Goal: Transaction & Acquisition: Download file/media

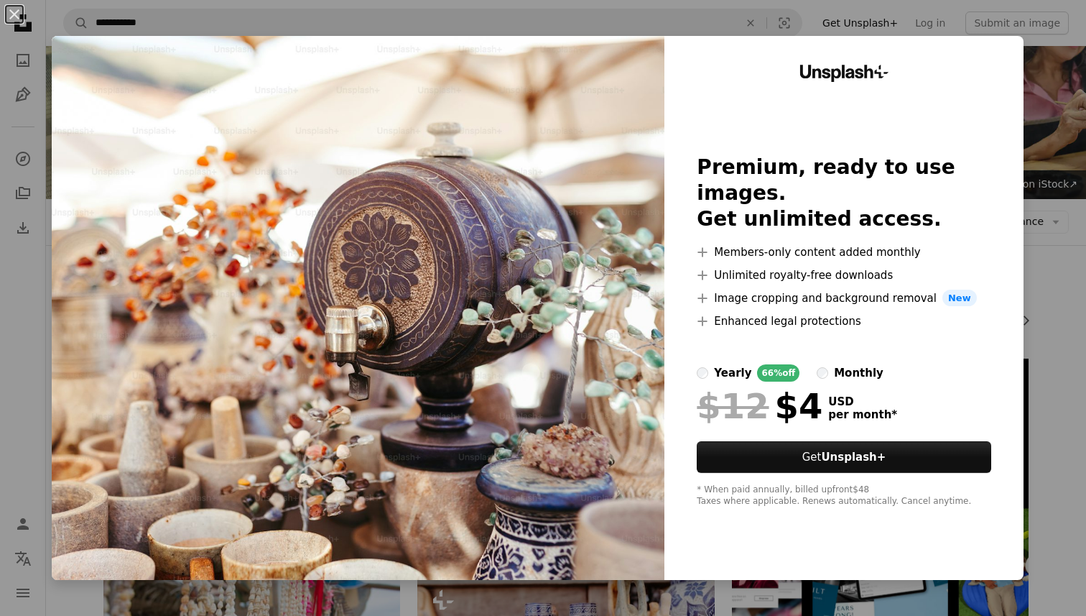
scroll to position [1012, 0]
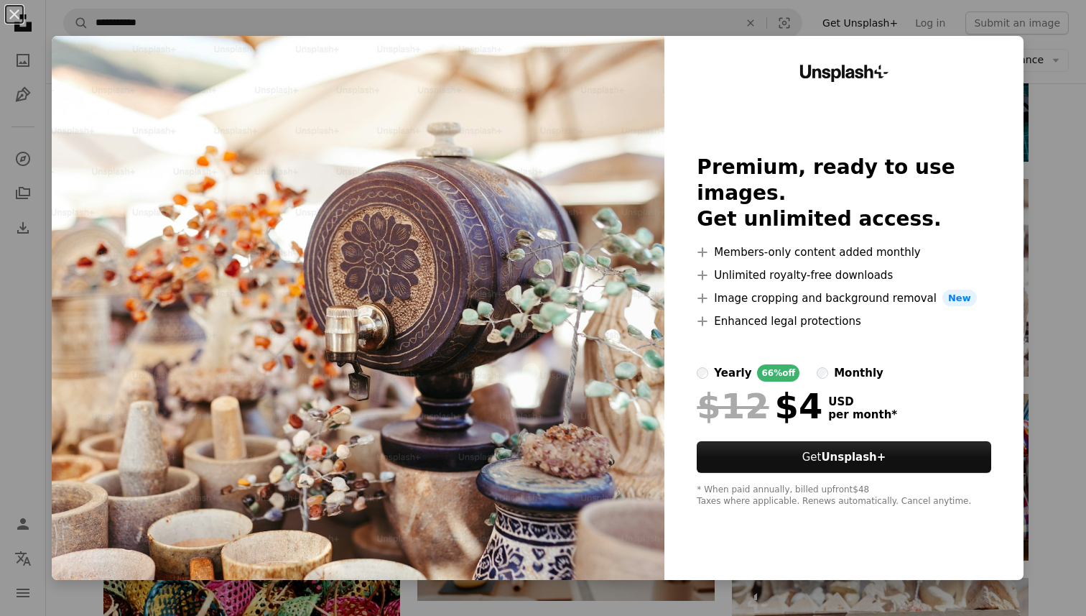
click at [1035, 77] on div "An X shape Unsplash+ Premium, ready to use images. Get unlimited access. A plus…" at bounding box center [543, 308] width 1086 height 616
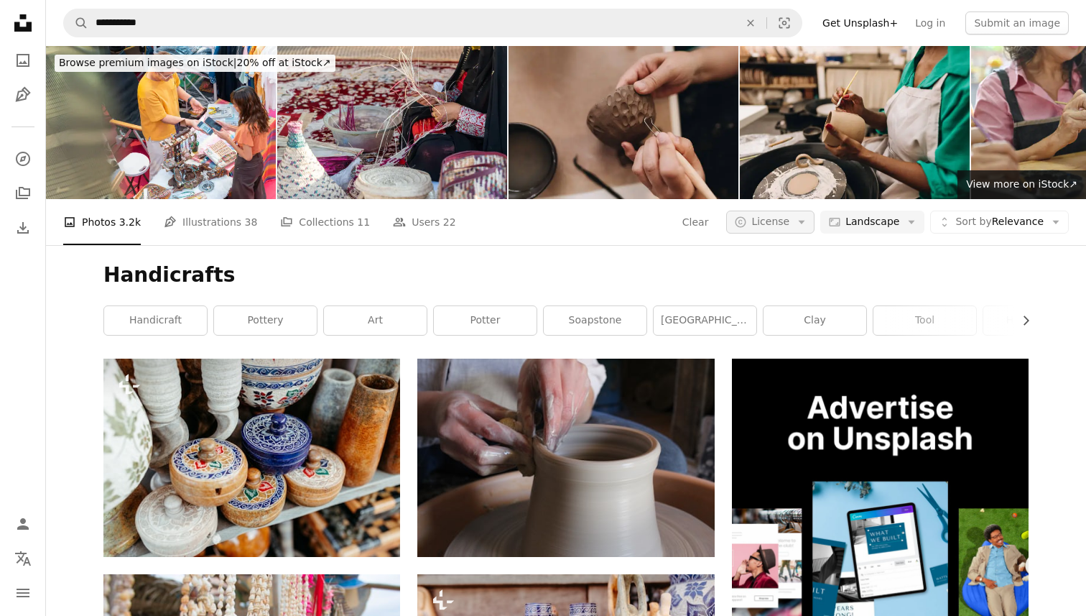
click at [798, 222] on button "A copyright icon © License Arrow down" at bounding box center [770, 222] width 88 height 23
click at [780, 334] on span "Free" at bounding box center [808, 337] width 88 height 14
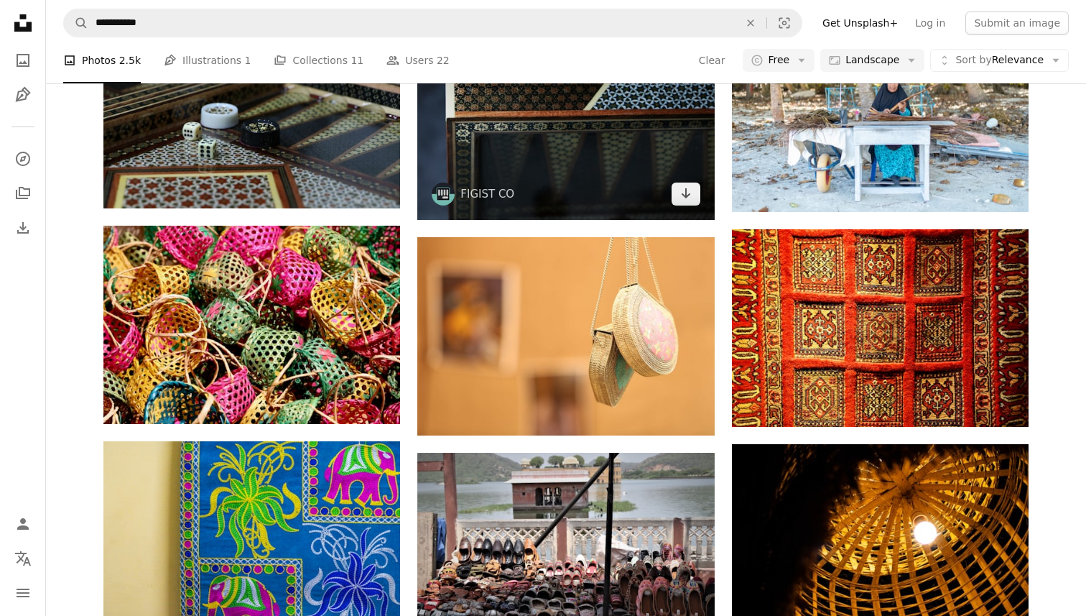
scroll to position [929, 0]
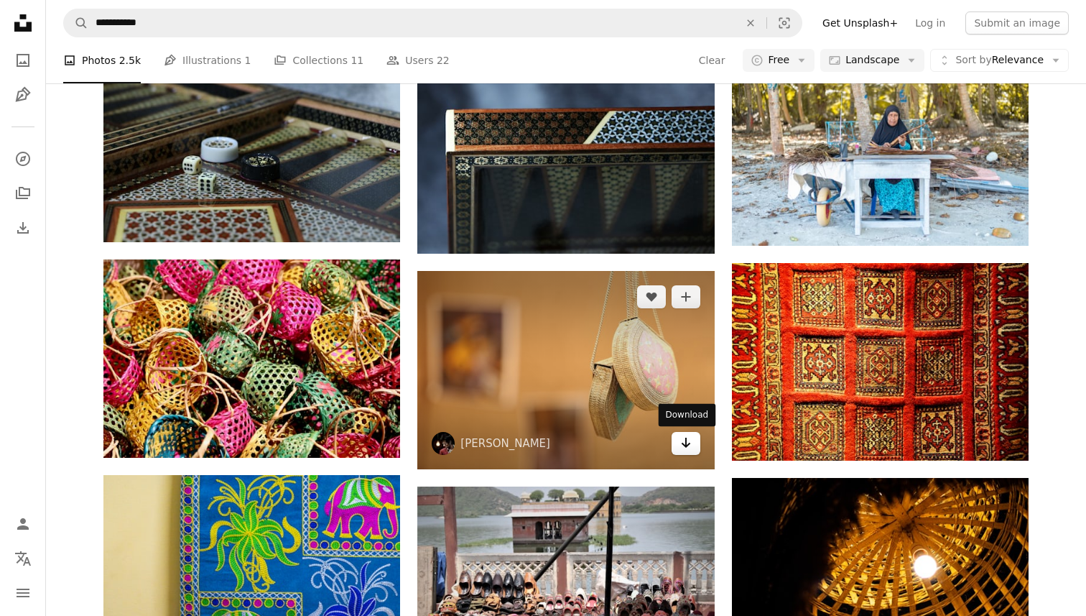
click at [686, 448] on icon "Arrow pointing down" at bounding box center [685, 442] width 11 height 17
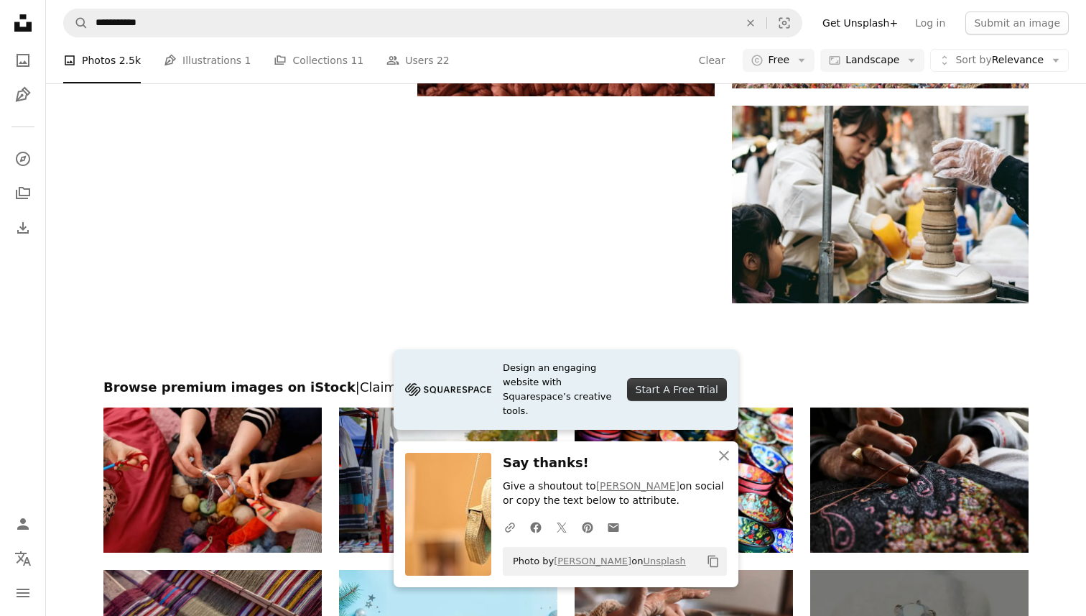
scroll to position [1732, 0]
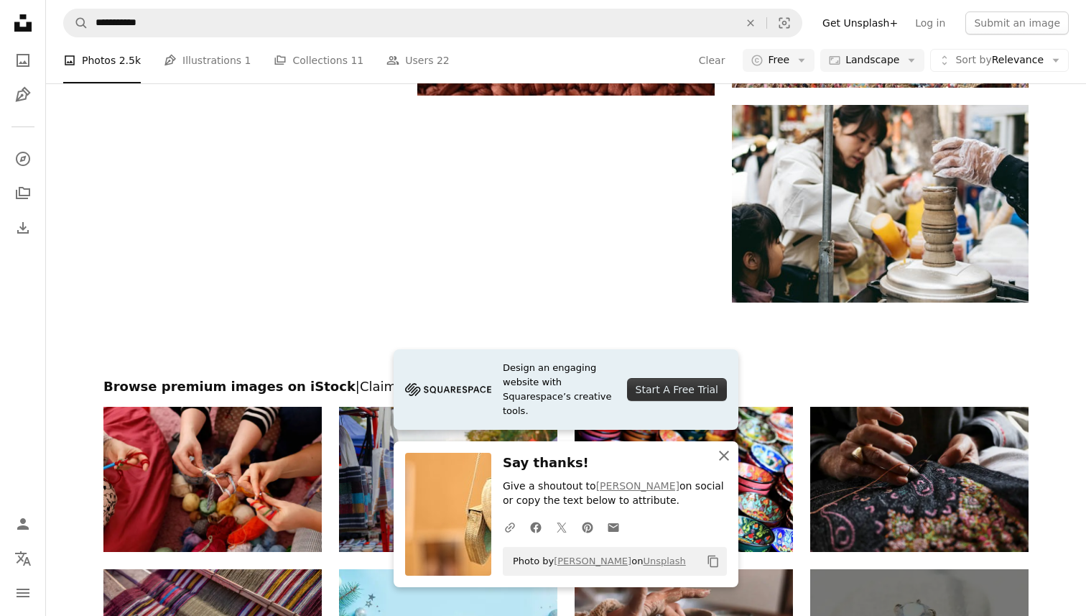
click at [720, 454] on icon "An X shape" at bounding box center [724, 455] width 17 height 17
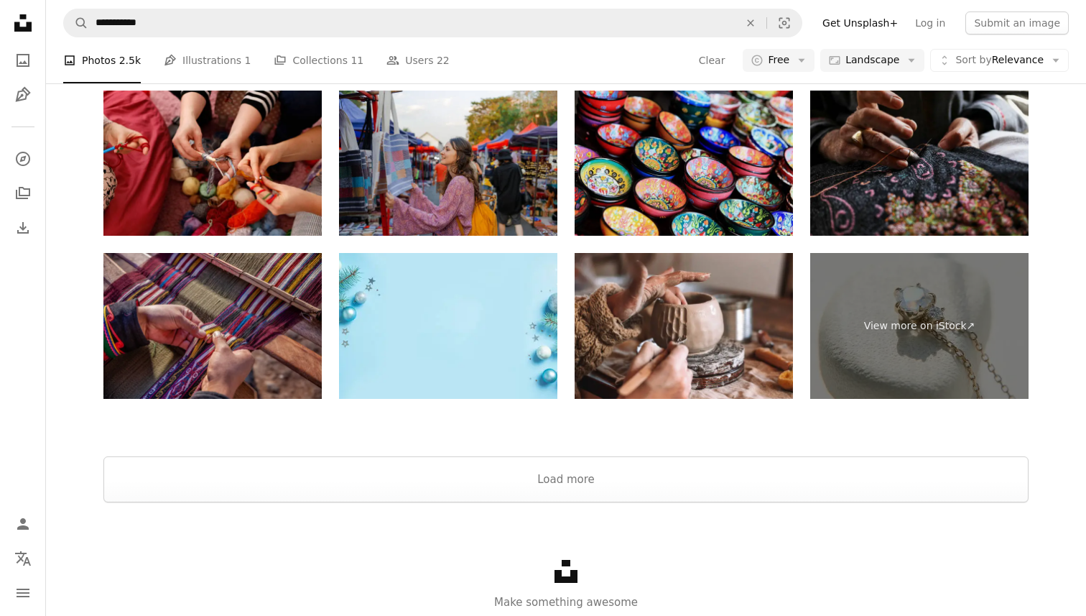
scroll to position [2028, 0]
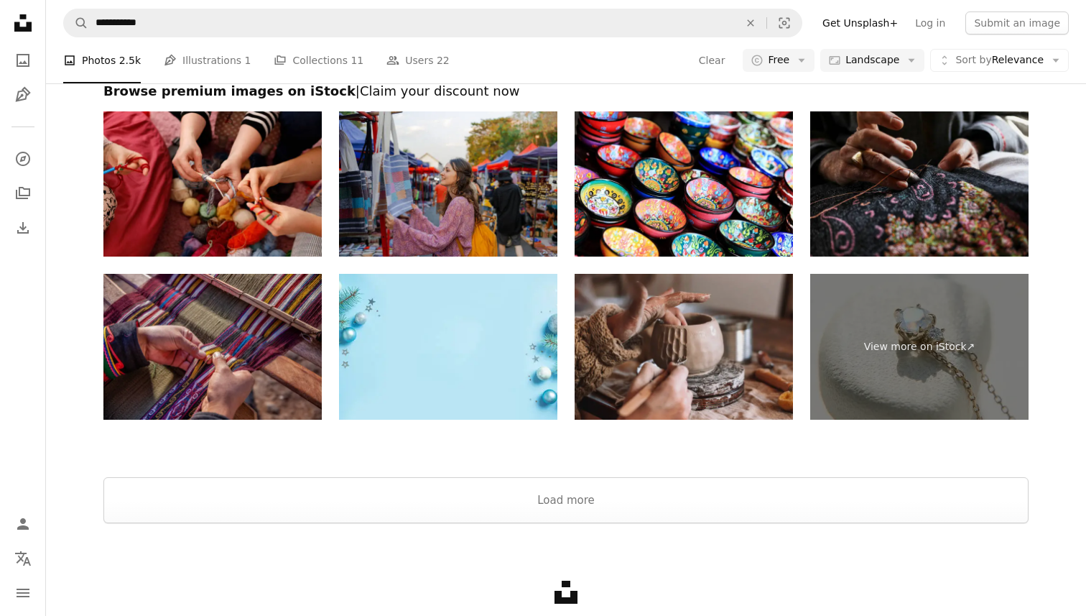
click at [736, 305] on img at bounding box center [684, 347] width 218 height 146
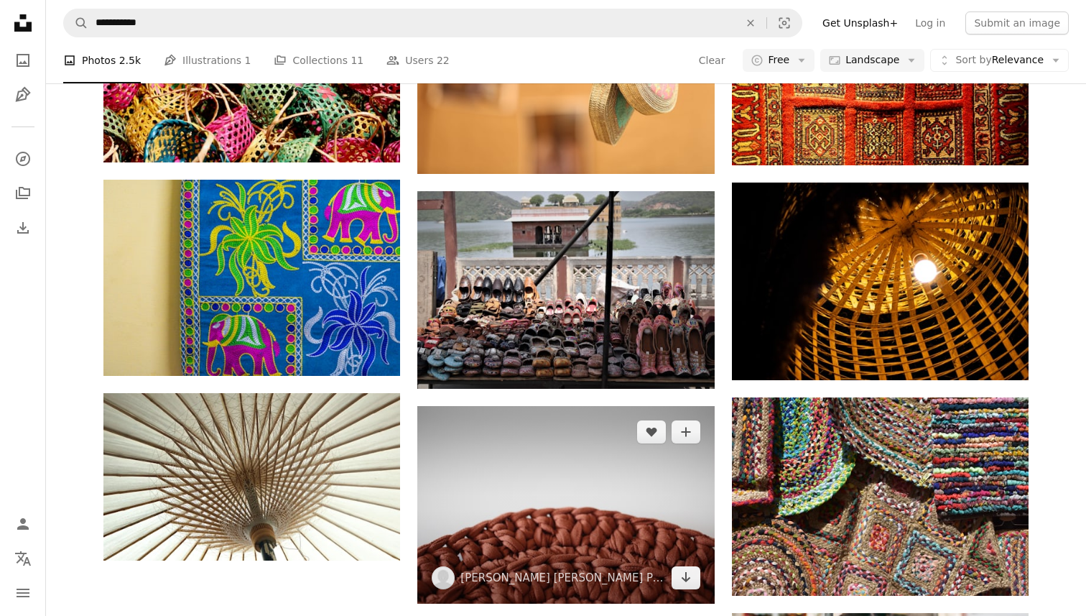
scroll to position [1223, 0]
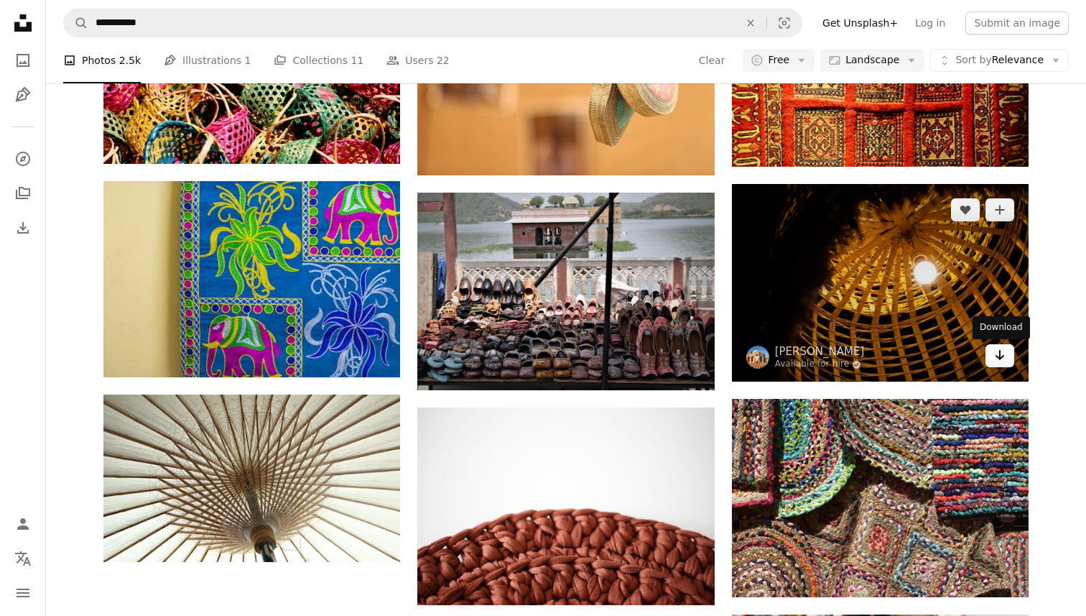
click at [1002, 359] on icon "Arrow pointing down" at bounding box center [999, 354] width 11 height 17
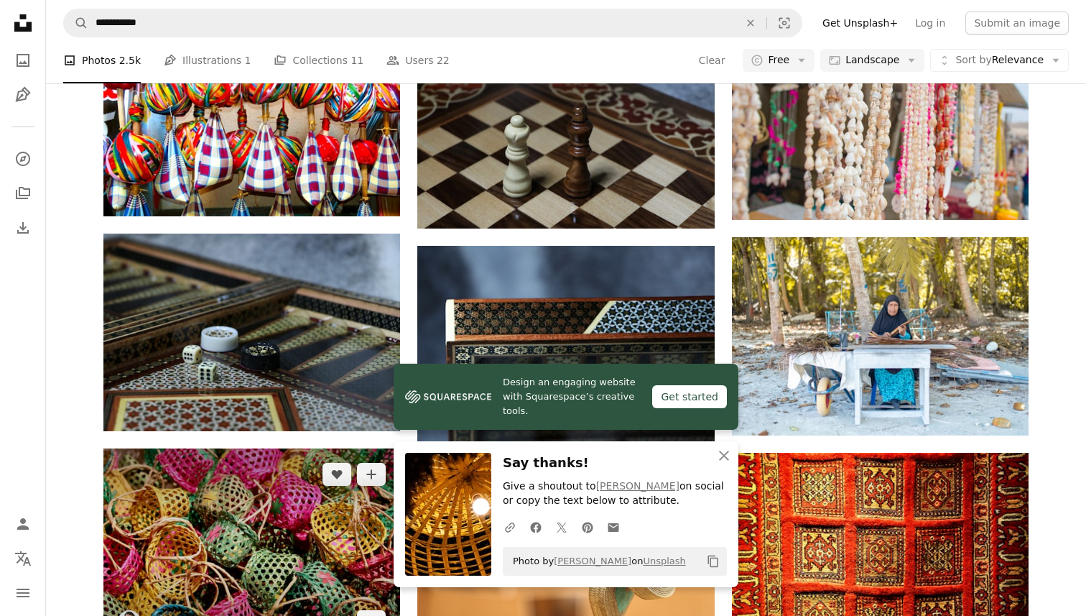
scroll to position [730, 0]
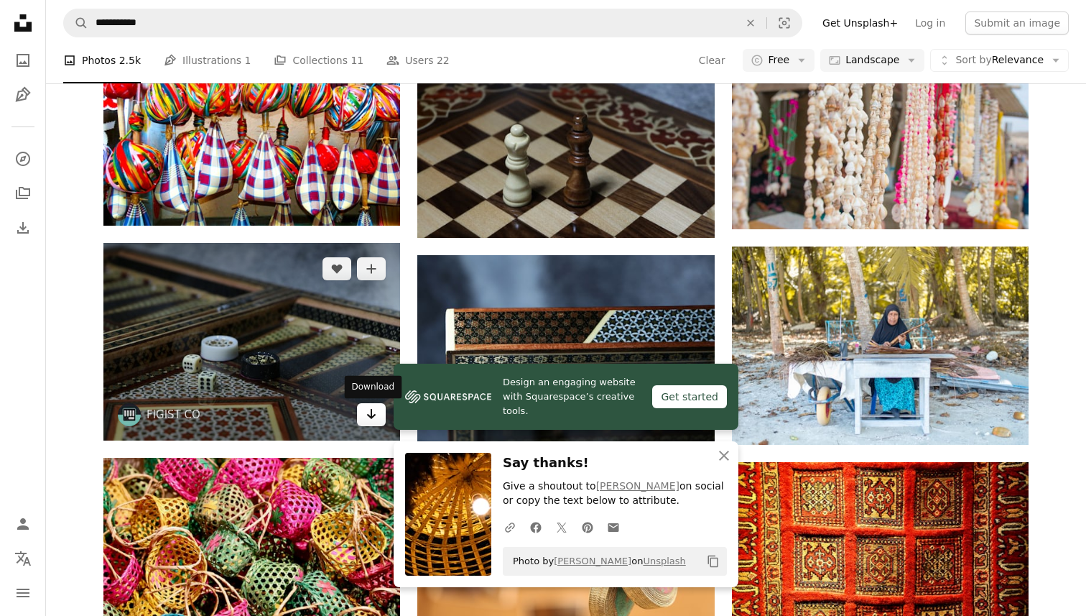
click at [369, 421] on icon "Arrow pointing down" at bounding box center [371, 413] width 11 height 17
